Goal: Information Seeking & Learning: Learn about a topic

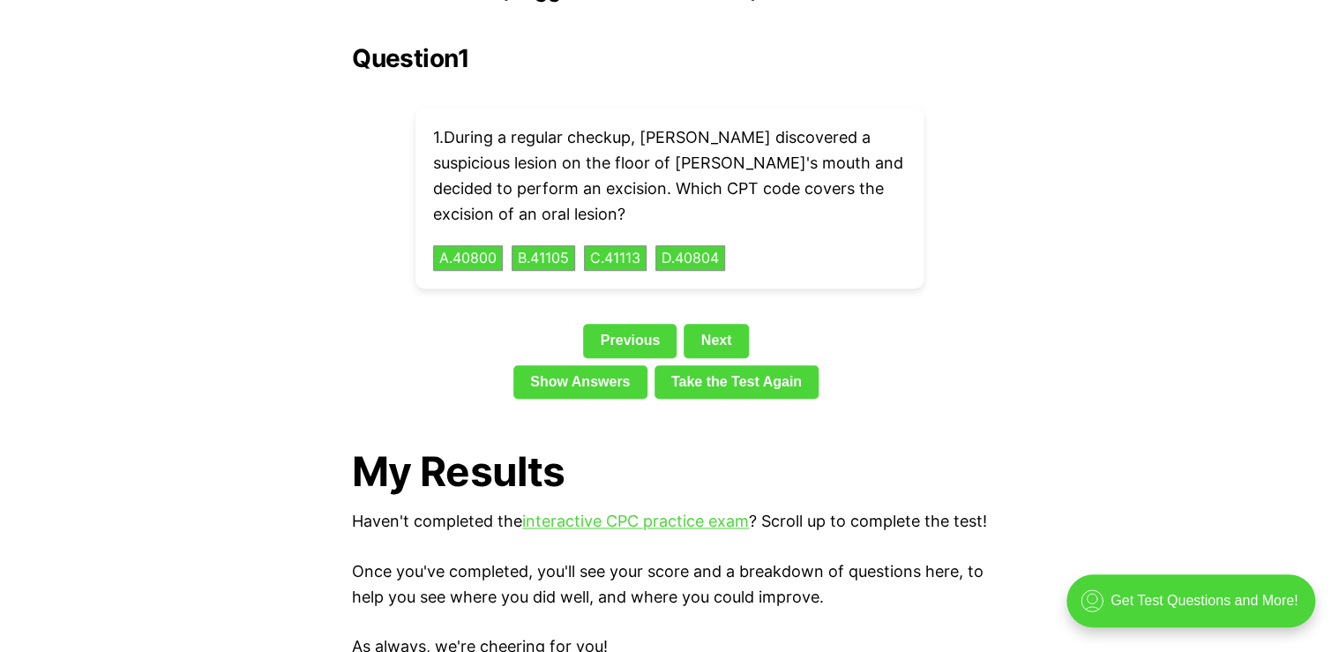
scroll to position [4022, 0]
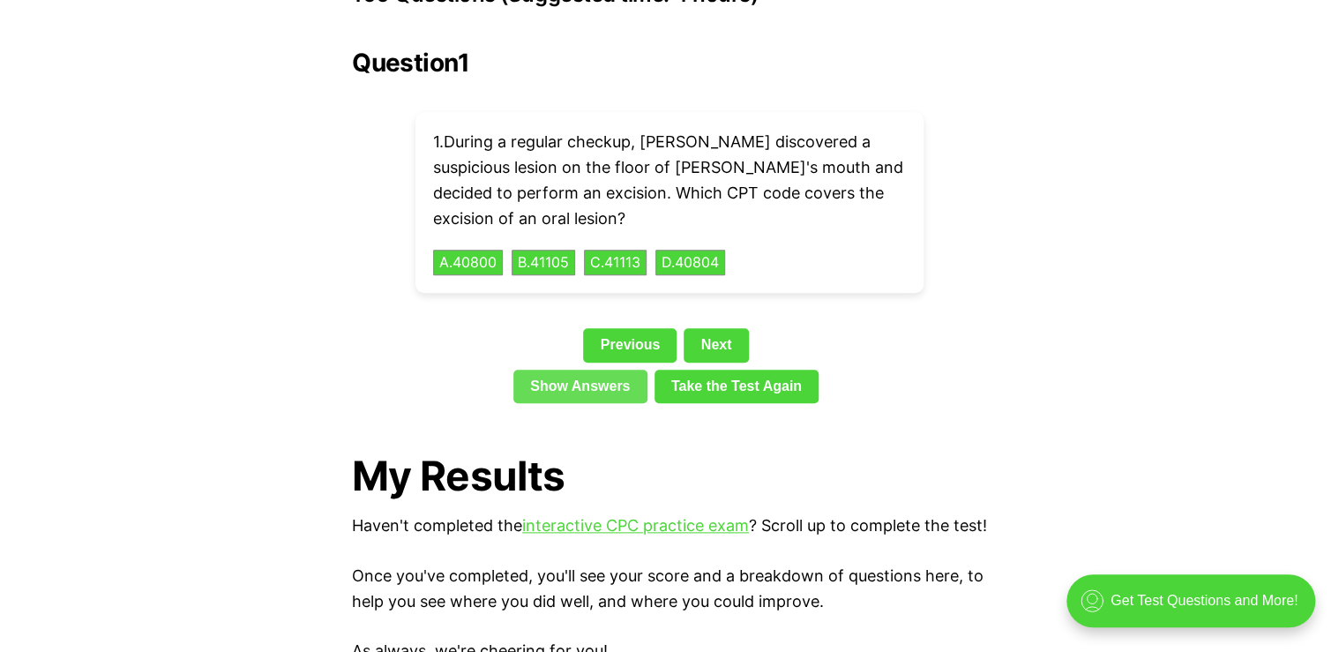
click at [609, 370] on link "Show Answers" at bounding box center [580, 387] width 134 height 34
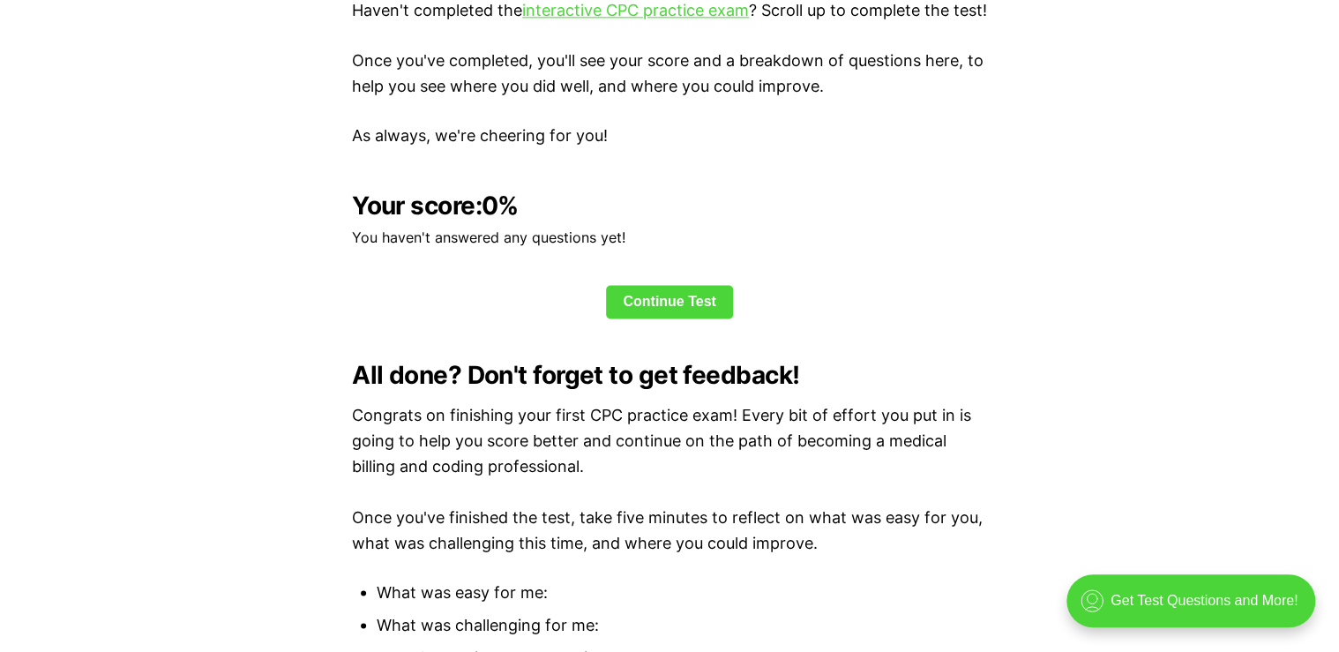
scroll to position [4514, 0]
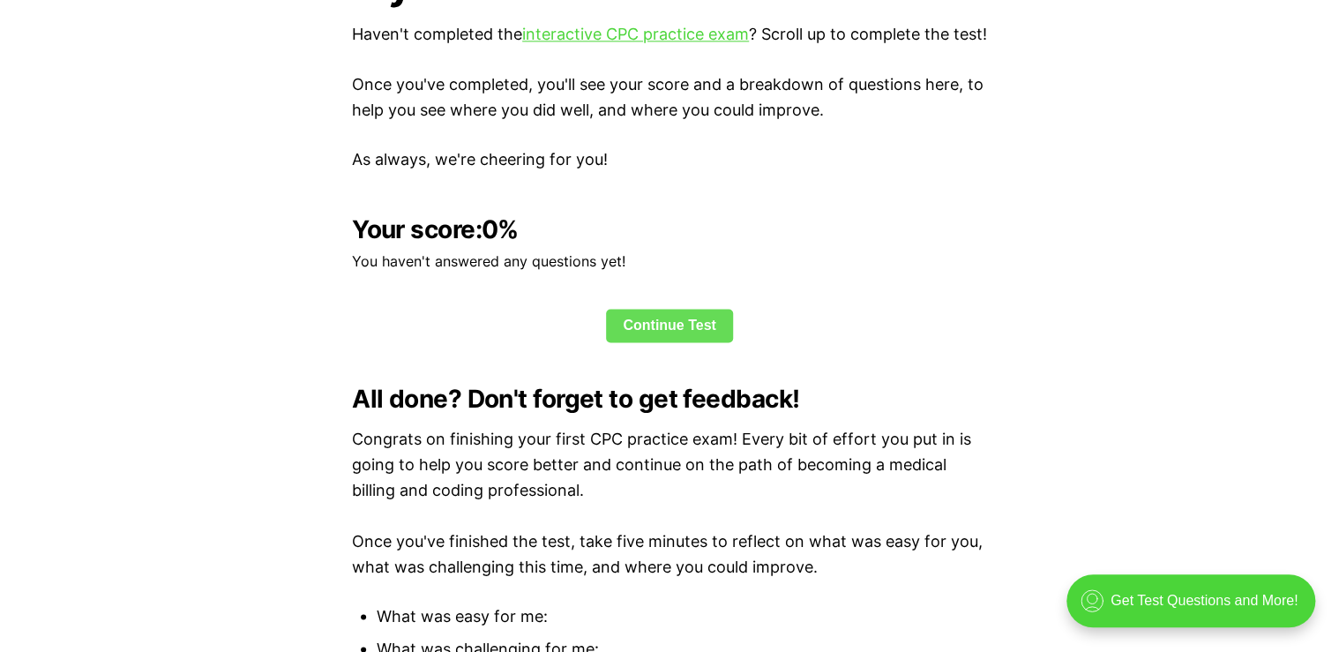
click at [626, 325] on link "Continue Test" at bounding box center [669, 326] width 127 height 34
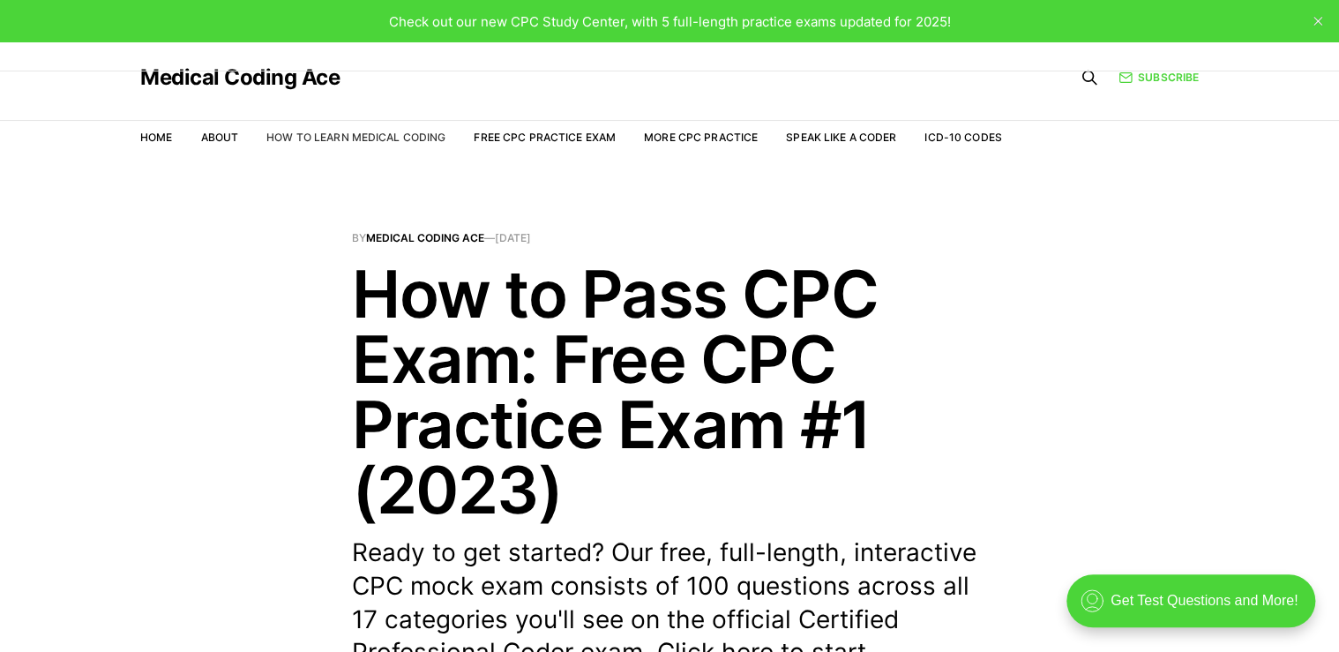
click at [348, 138] on link "How to Learn Medical Coding" at bounding box center [355, 137] width 179 height 13
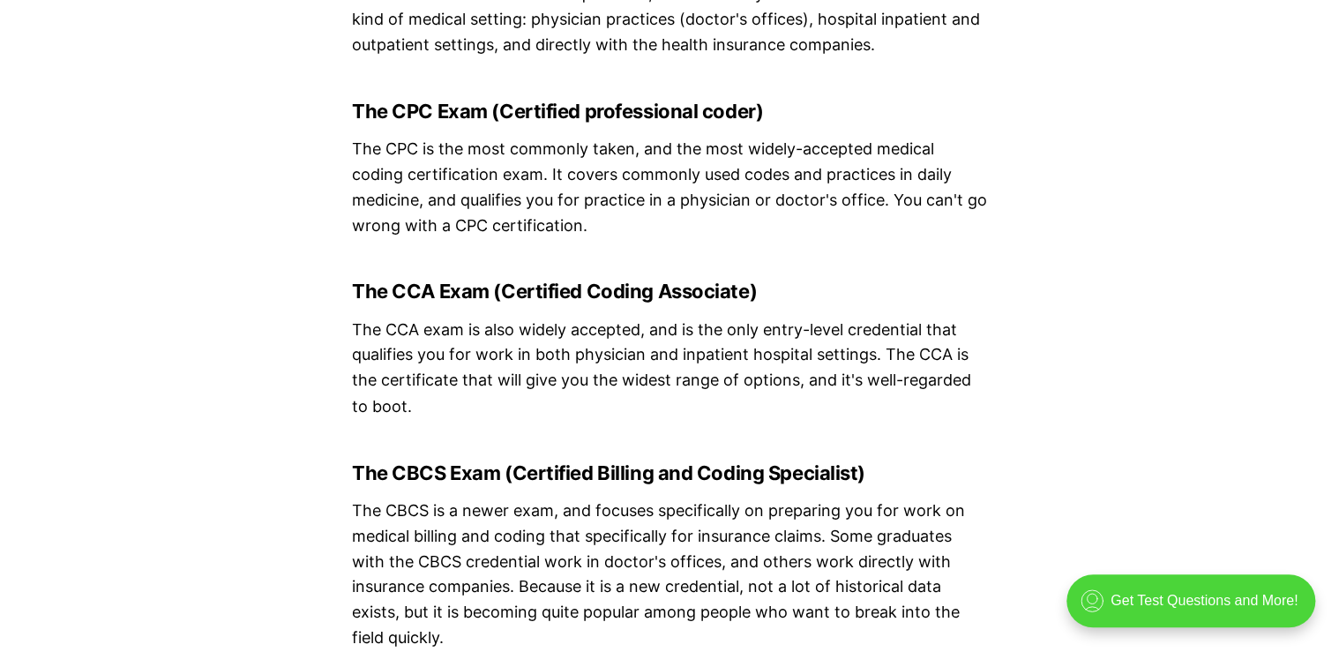
scroll to position [4657, 0]
